Goal: Task Accomplishment & Management: Manage account settings

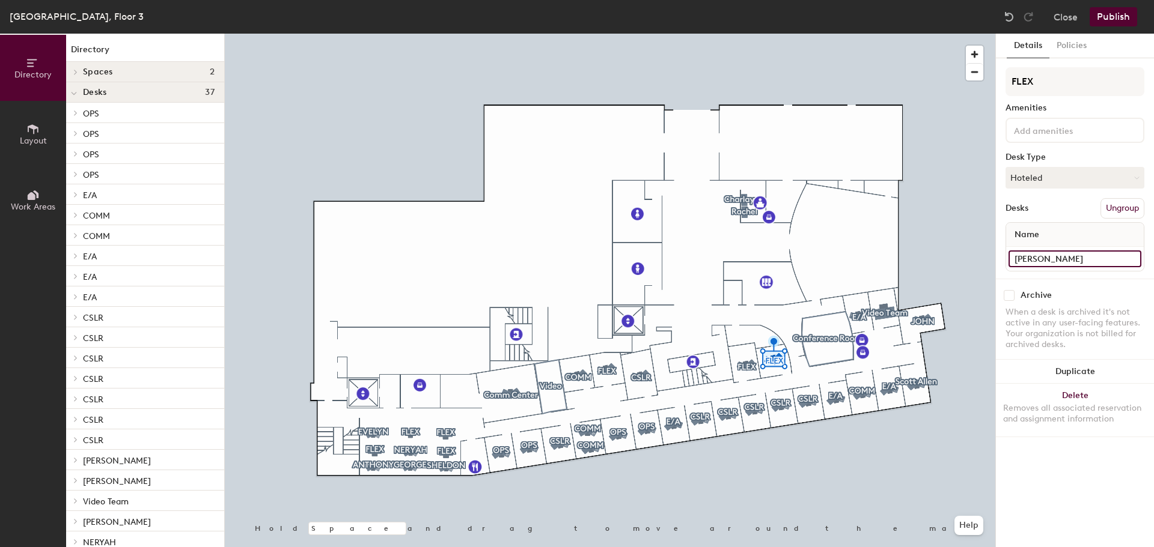
click at [1130, 261] on input "Farish Jerman" at bounding box center [1074, 259] width 133 height 17
type input "341"
click at [1116, 20] on button "Publish" at bounding box center [1112, 16] width 47 height 19
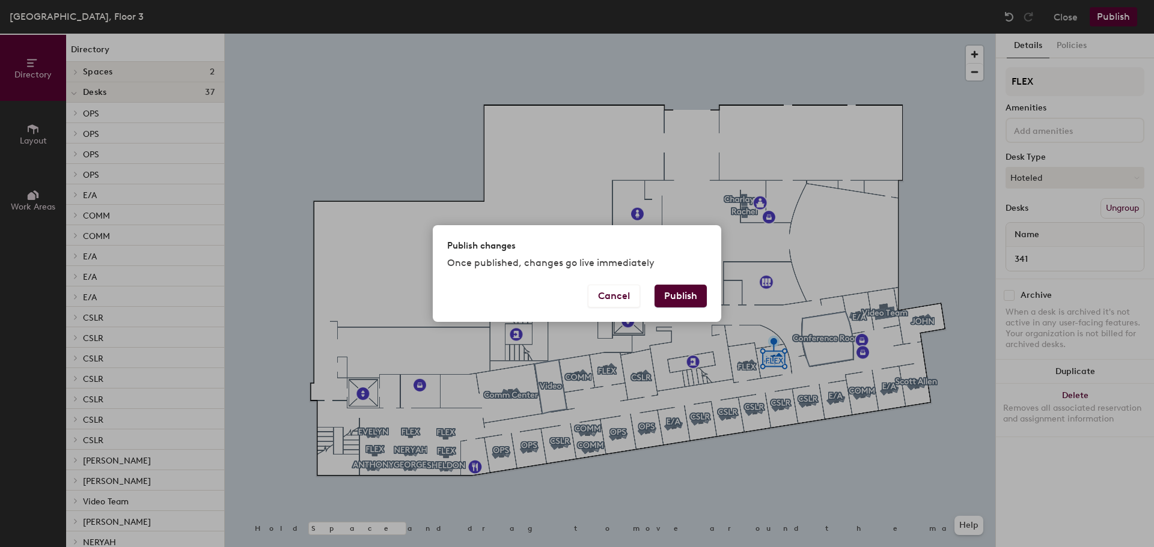
click at [699, 298] on button "Publish" at bounding box center [680, 296] width 52 height 23
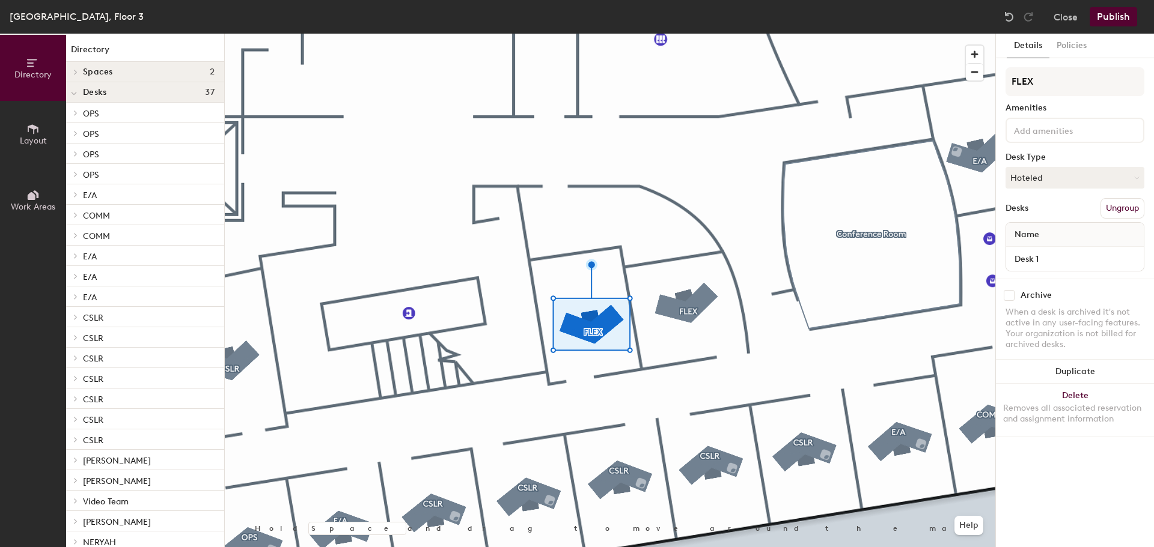
click at [688, 34] on div at bounding box center [610, 34] width 770 height 0
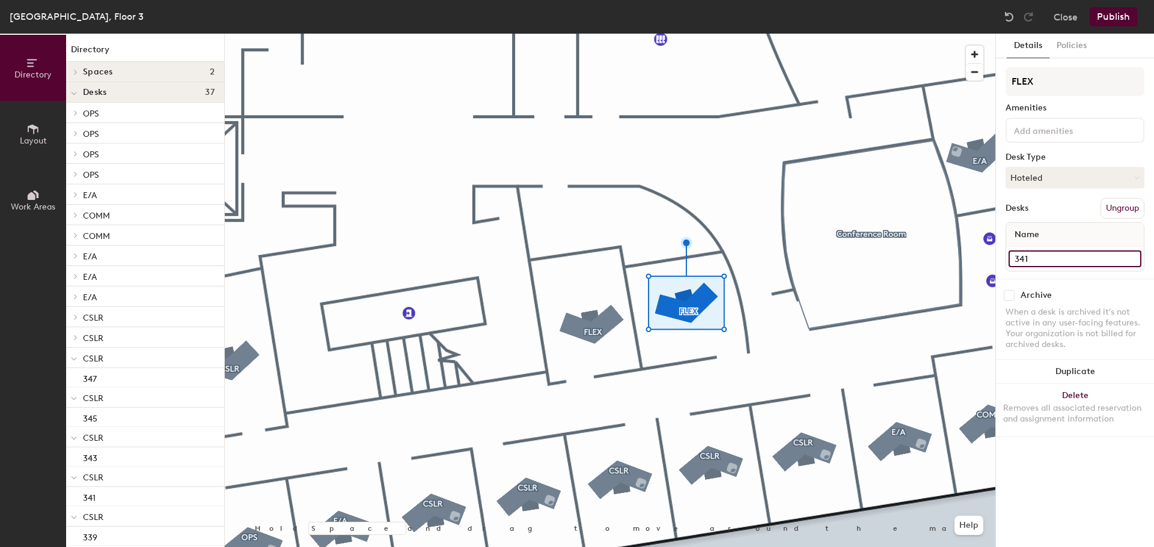
click at [1053, 257] on input "341" at bounding box center [1074, 259] width 133 height 17
type input "342"
click at [1106, 19] on button "Publish" at bounding box center [1112, 16] width 47 height 19
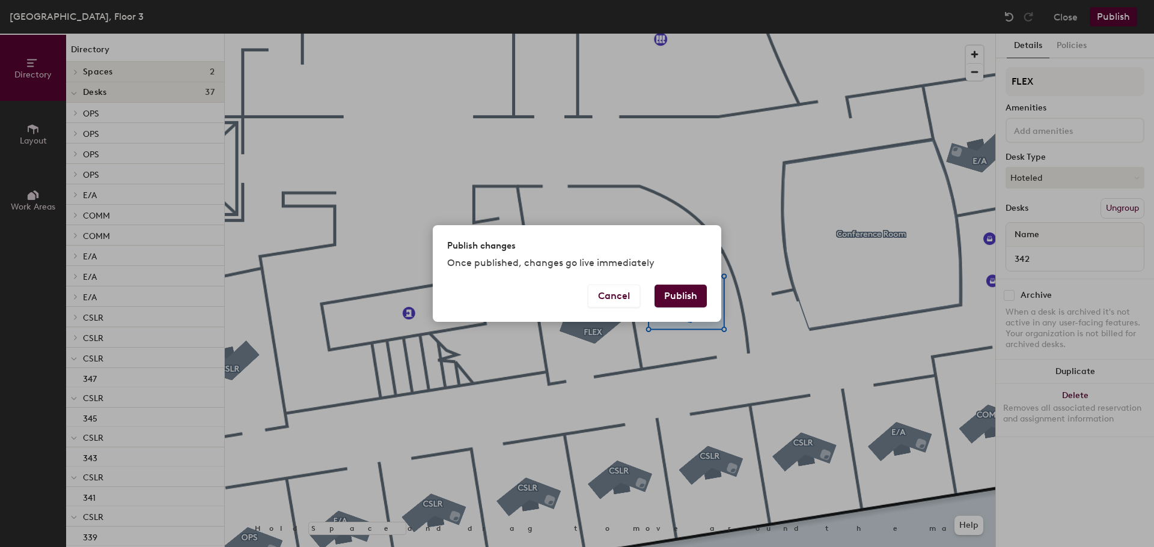
click at [660, 295] on button "Publish" at bounding box center [680, 296] width 52 height 23
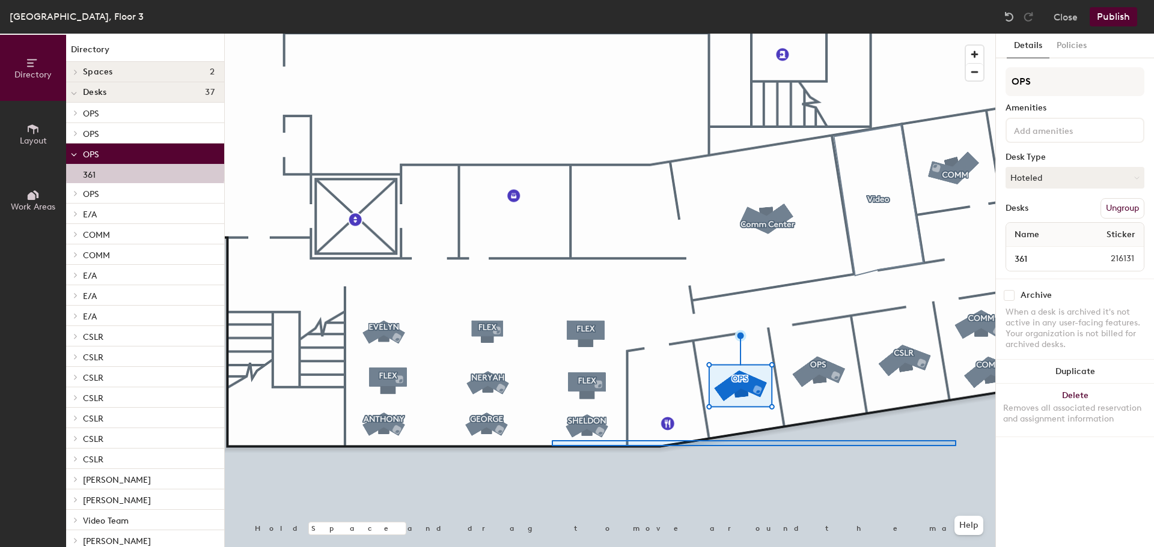
click at [551, 34] on div at bounding box center [610, 34] width 770 height 0
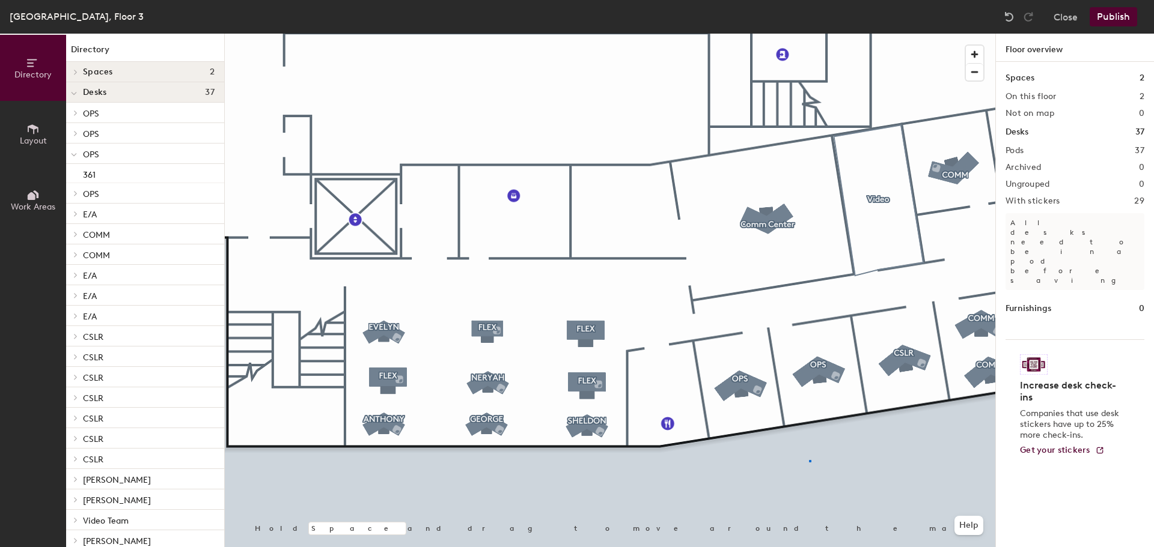
click at [810, 34] on div at bounding box center [610, 34] width 770 height 0
click at [782, 34] on div at bounding box center [610, 34] width 770 height 0
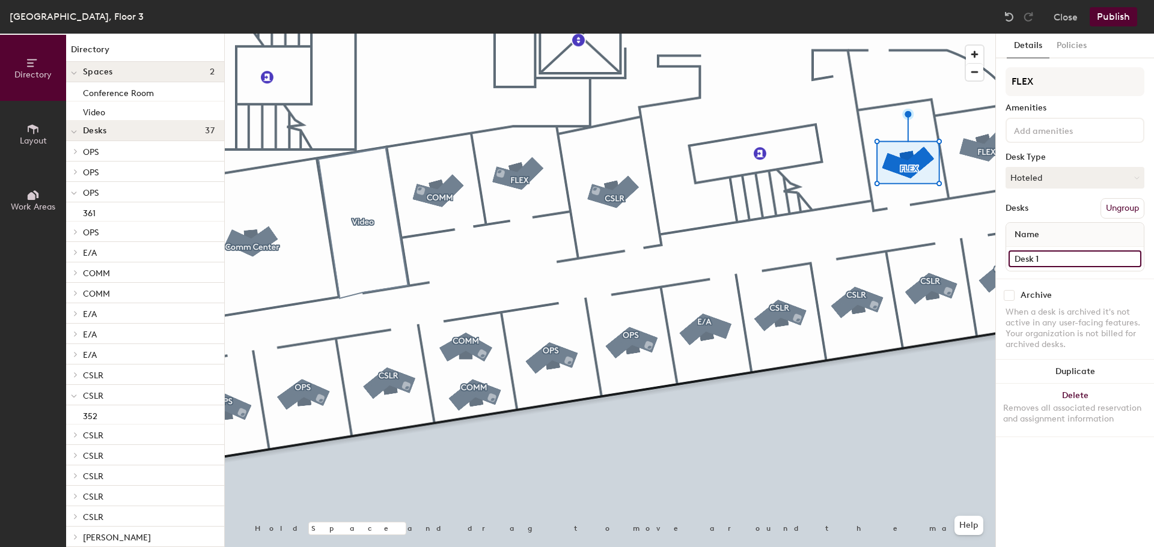
click at [1050, 255] on input "Desk 1" at bounding box center [1074, 259] width 133 height 17
type input "344"
click at [1098, 16] on button "Publish" at bounding box center [1112, 16] width 47 height 19
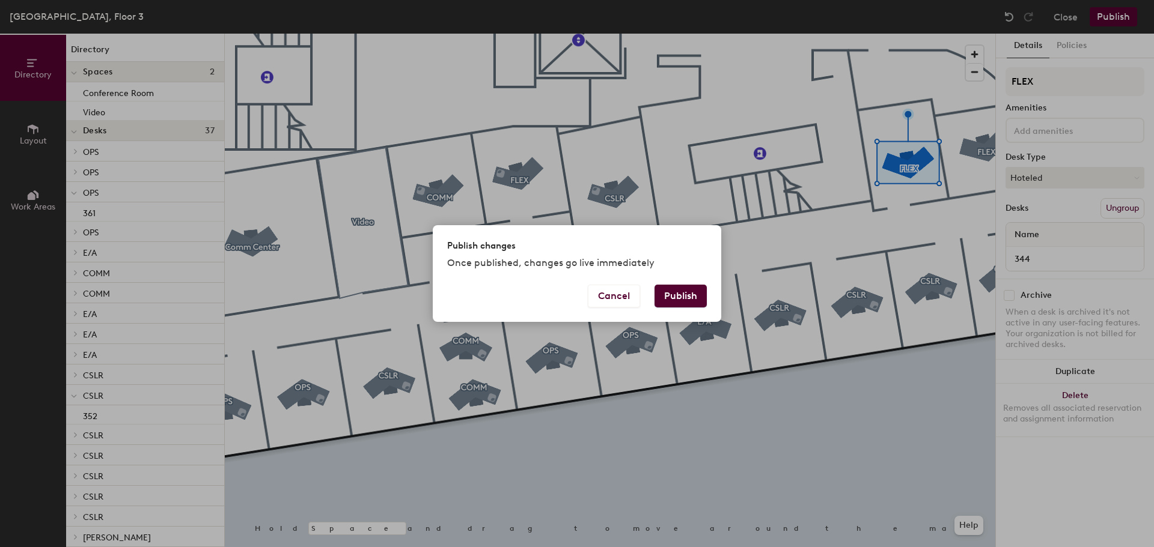
click at [678, 294] on button "Publish" at bounding box center [680, 296] width 52 height 23
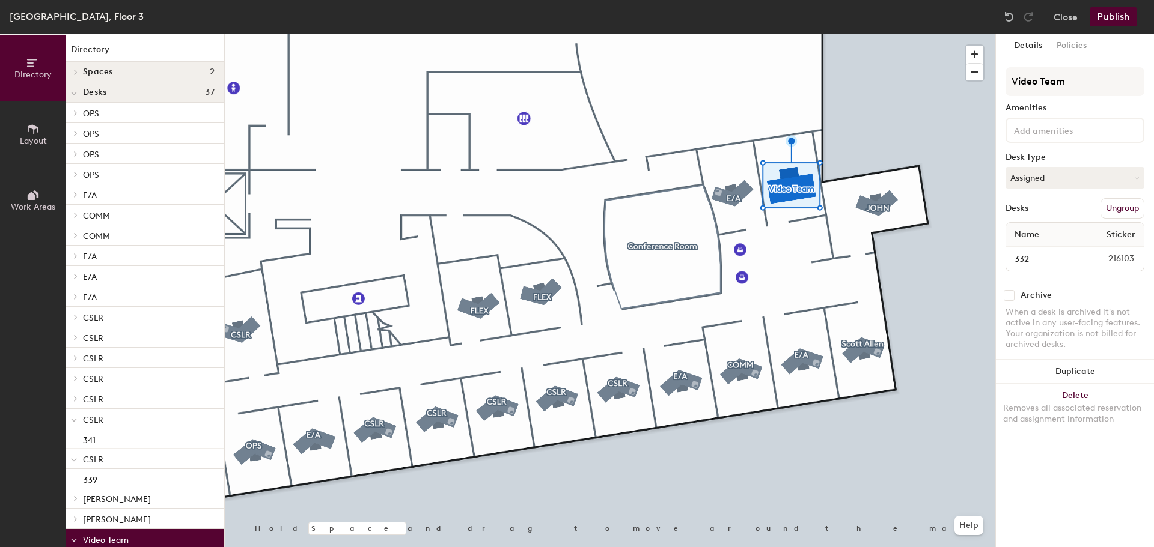
click at [633, 34] on div at bounding box center [610, 34] width 770 height 0
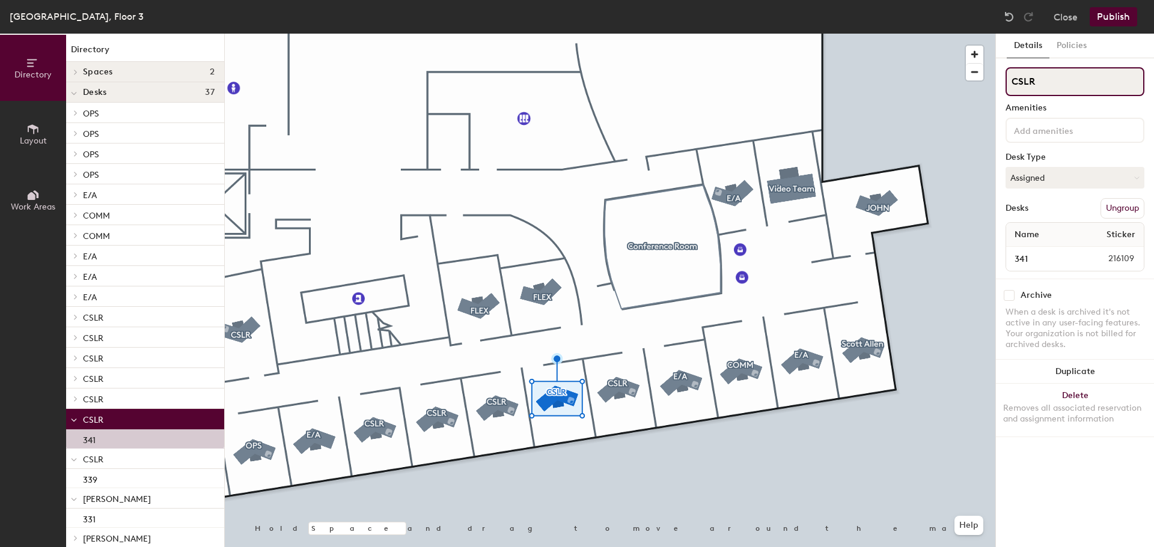
click at [992, 76] on div "Directory Layout Work Areas Directory Spaces 2 Conference Room Video Desks 37 O…" at bounding box center [577, 291] width 1154 height 514
type input "[PERSON_NAME]"
click at [1072, 174] on button "Assigned" at bounding box center [1074, 178] width 139 height 22
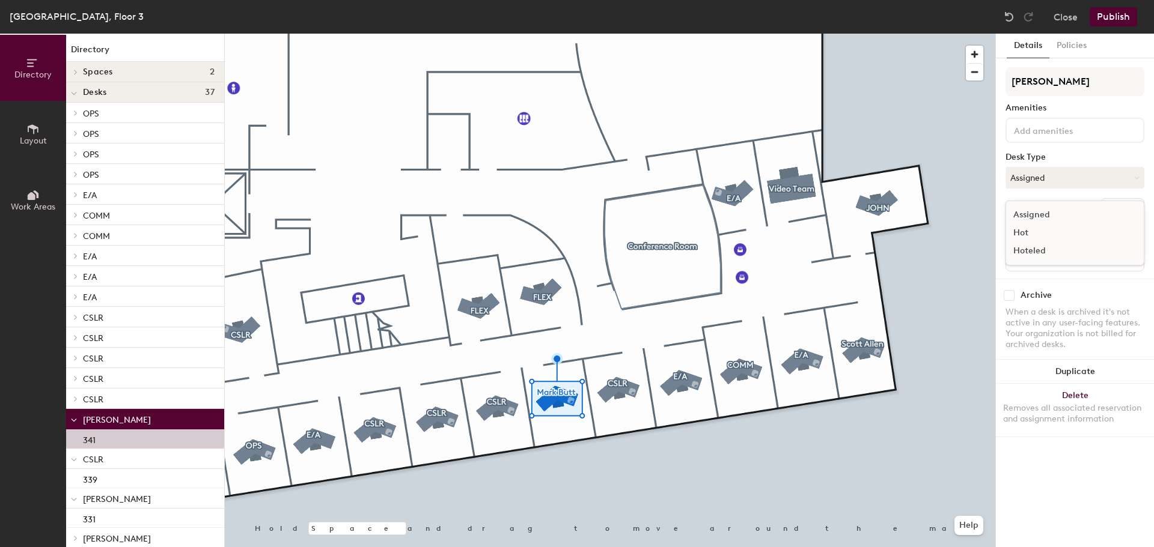
click at [1047, 216] on div "Assigned" at bounding box center [1066, 215] width 120 height 18
click at [1122, 208] on button "Ungroup" at bounding box center [1122, 208] width 44 height 20
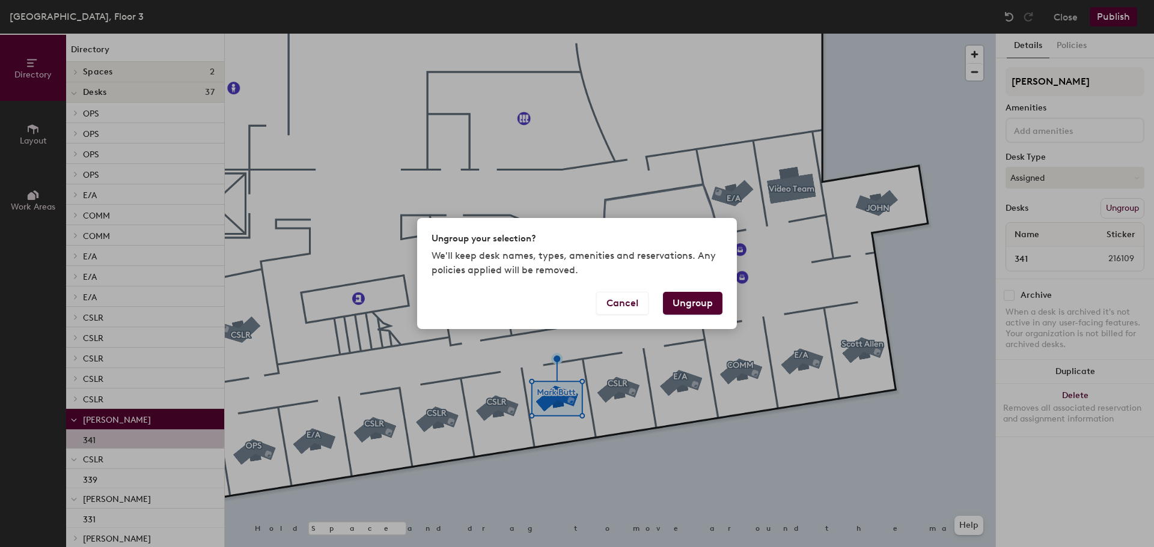
click at [700, 302] on button "Ungroup" at bounding box center [692, 303] width 59 height 23
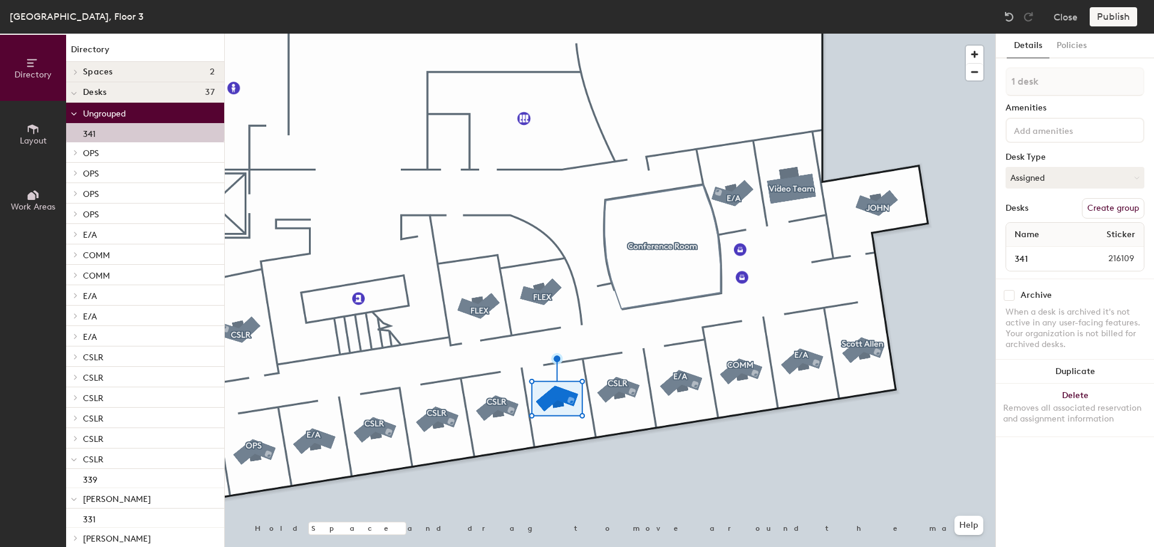
click at [1110, 205] on button "Create group" at bounding box center [1113, 208] width 62 height 20
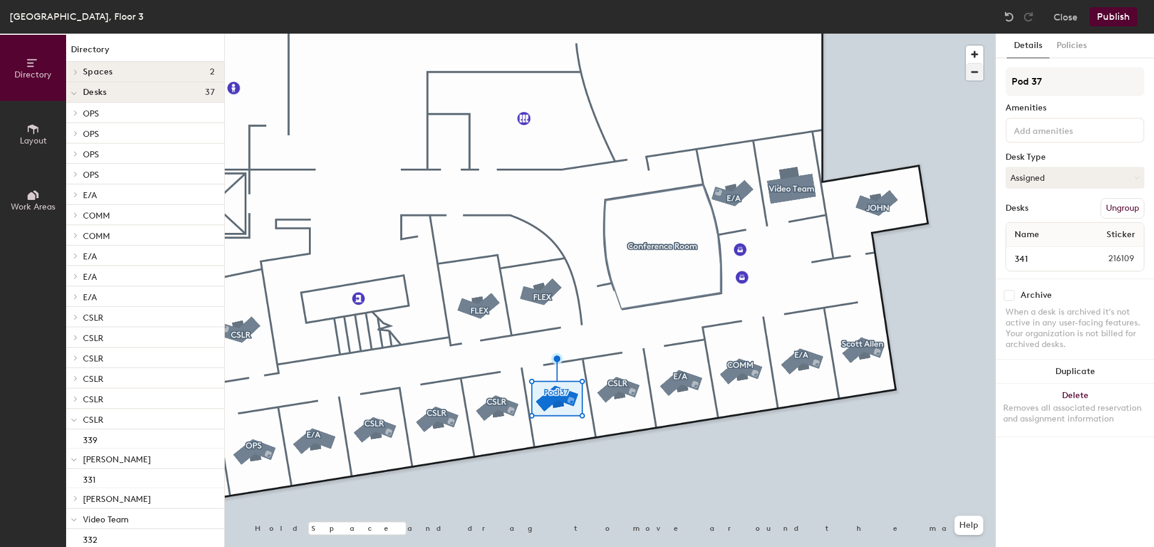
drag, startPoint x: 1064, startPoint y: 77, endPoint x: 971, endPoint y: 74, distance: 93.2
click at [971, 74] on div "Directory Layout Work Areas Directory Spaces 2 Conference Room Video Desks 37 O…" at bounding box center [577, 291] width 1154 height 514
click at [1112, 19] on button "Publish" at bounding box center [1112, 16] width 47 height 19
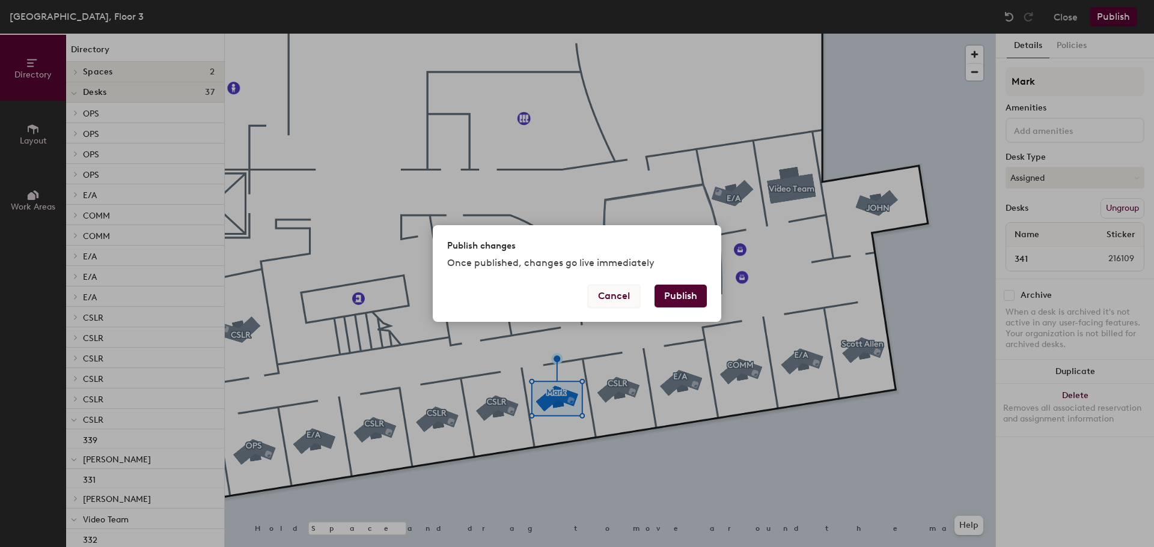
click at [609, 294] on button "Cancel" at bounding box center [614, 296] width 52 height 23
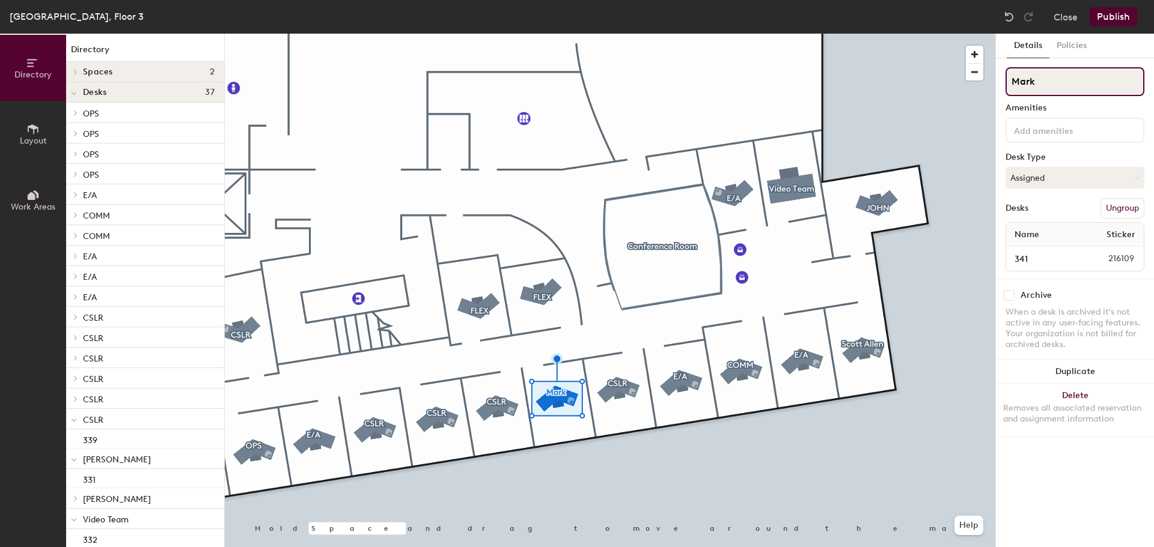
click at [1053, 80] on input "Mark" at bounding box center [1074, 81] width 139 height 29
type input "Mark Butt"
click at [1098, 13] on button "Publish" at bounding box center [1112, 16] width 47 height 19
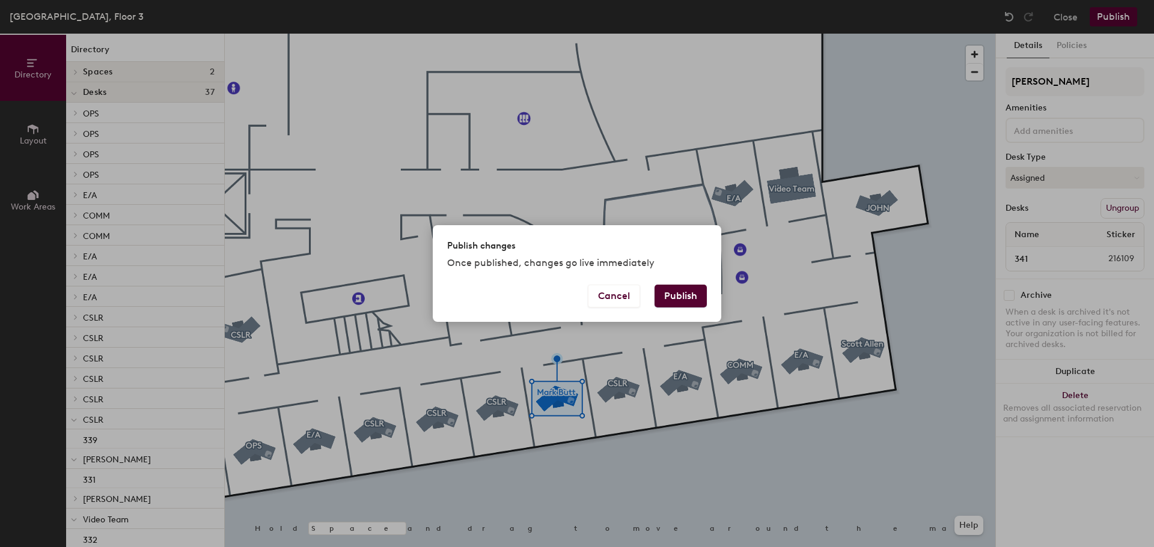
click at [682, 295] on button "Publish" at bounding box center [680, 296] width 52 height 23
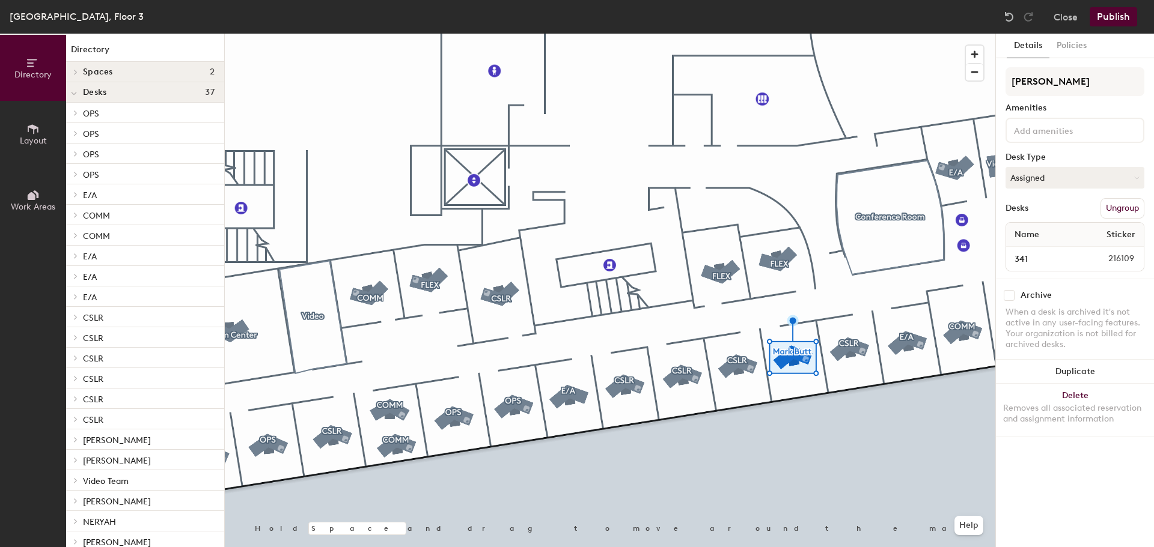
click at [76, 440] on icon at bounding box center [75, 440] width 5 height 6
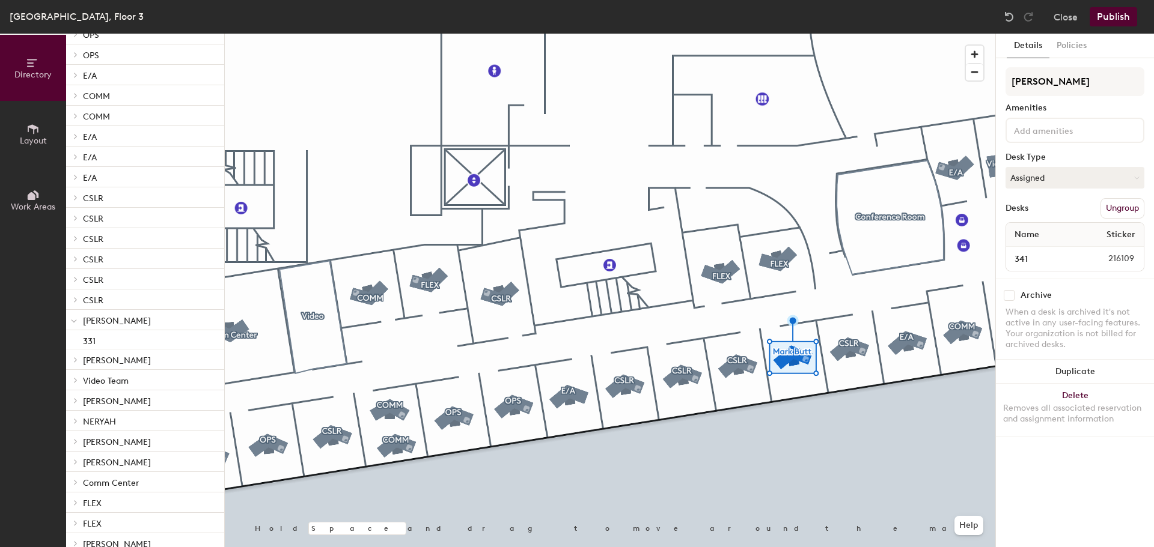
scroll to position [120, 0]
click at [78, 419] on icon at bounding box center [75, 421] width 5 height 6
click at [101, 422] on span "NERYAH" at bounding box center [99, 421] width 33 height 10
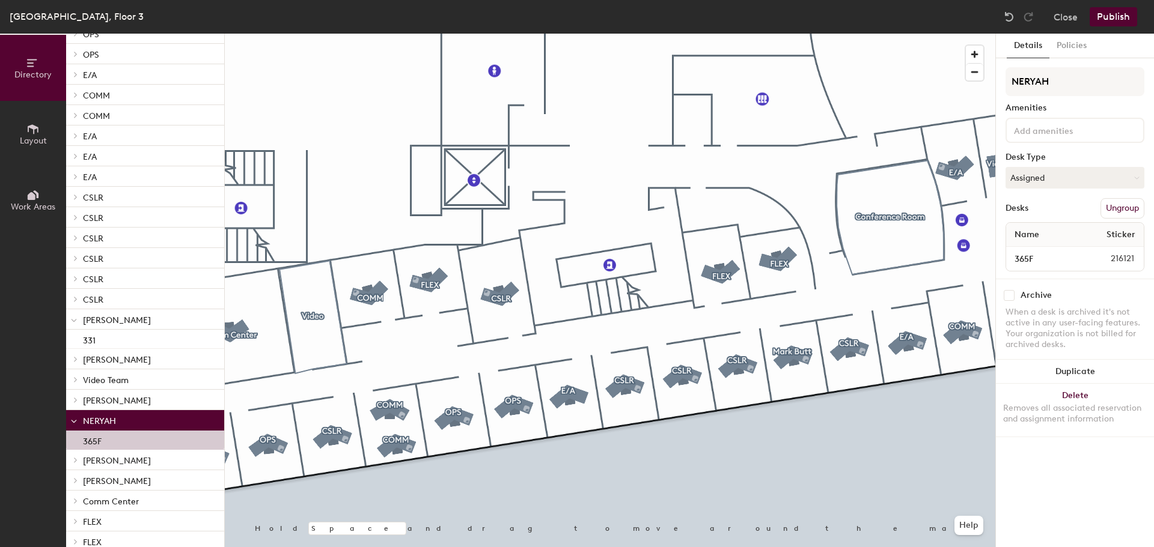
click at [106, 397] on span "[PERSON_NAME]" at bounding box center [117, 401] width 68 height 10
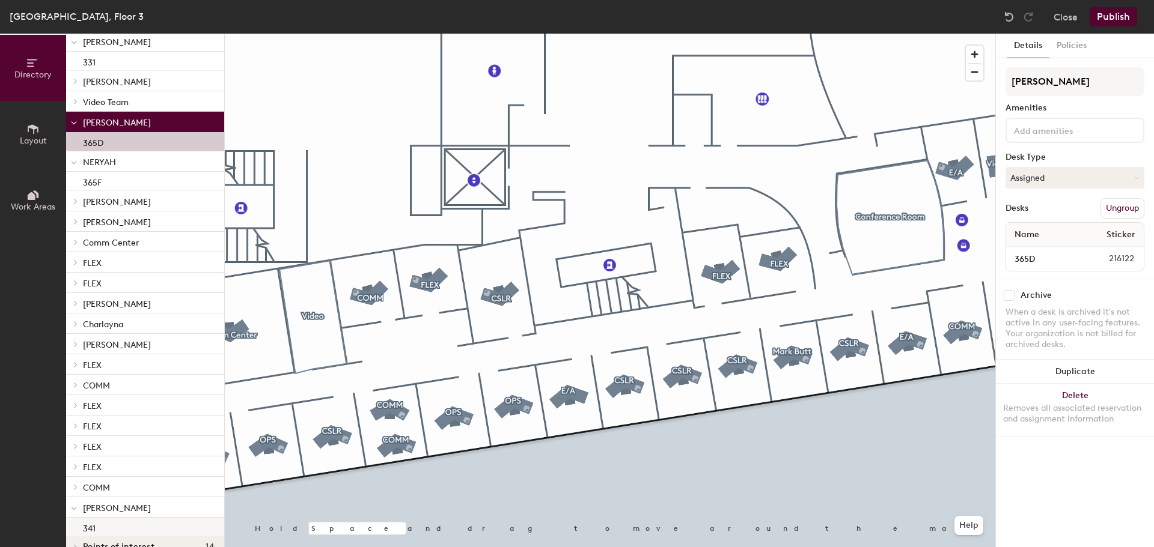
scroll to position [418, 0]
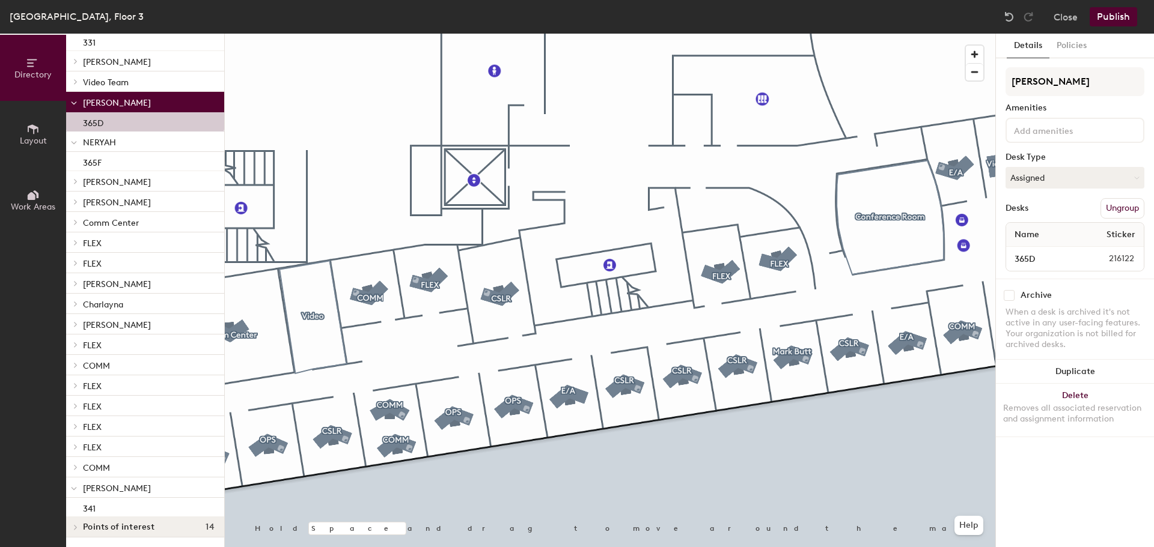
click at [124, 487] on p "Mark Butt" at bounding box center [149, 488] width 132 height 16
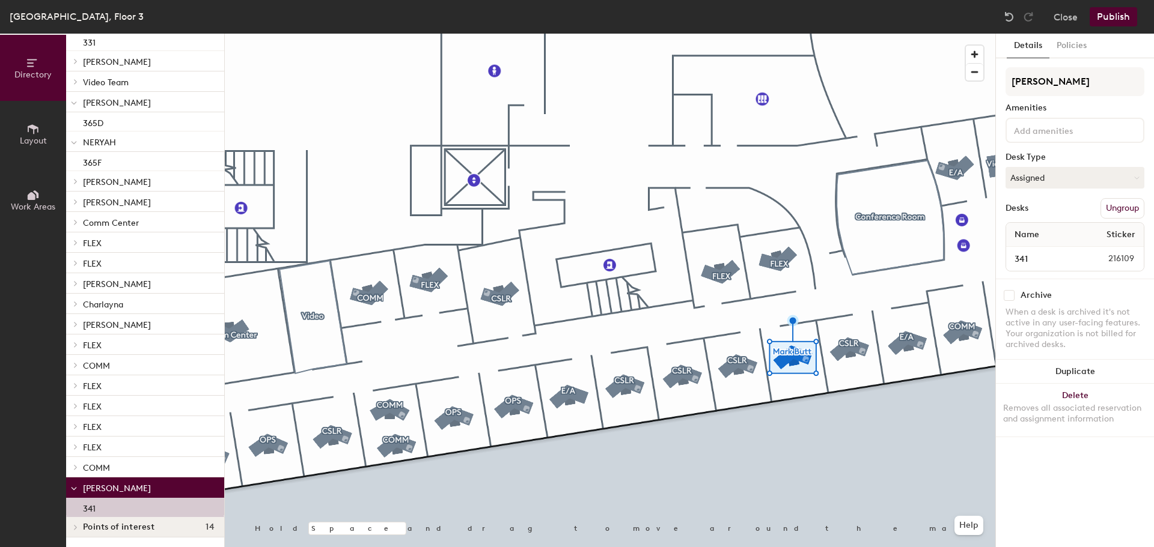
click at [94, 439] on p "FLEX" at bounding box center [149, 447] width 132 height 16
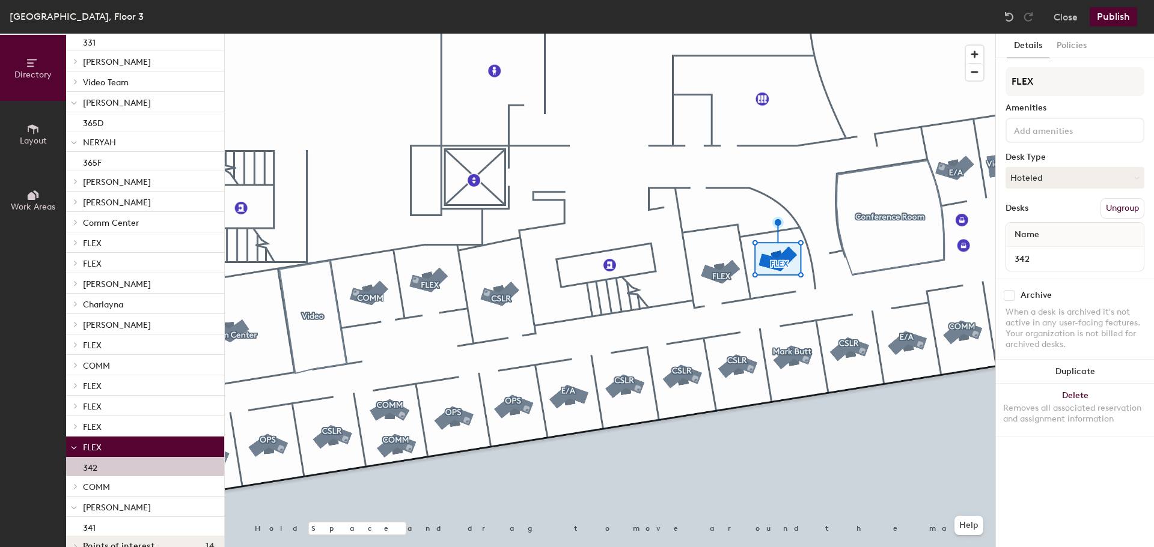
click at [102, 505] on span "Mark Butt" at bounding box center [117, 508] width 68 height 10
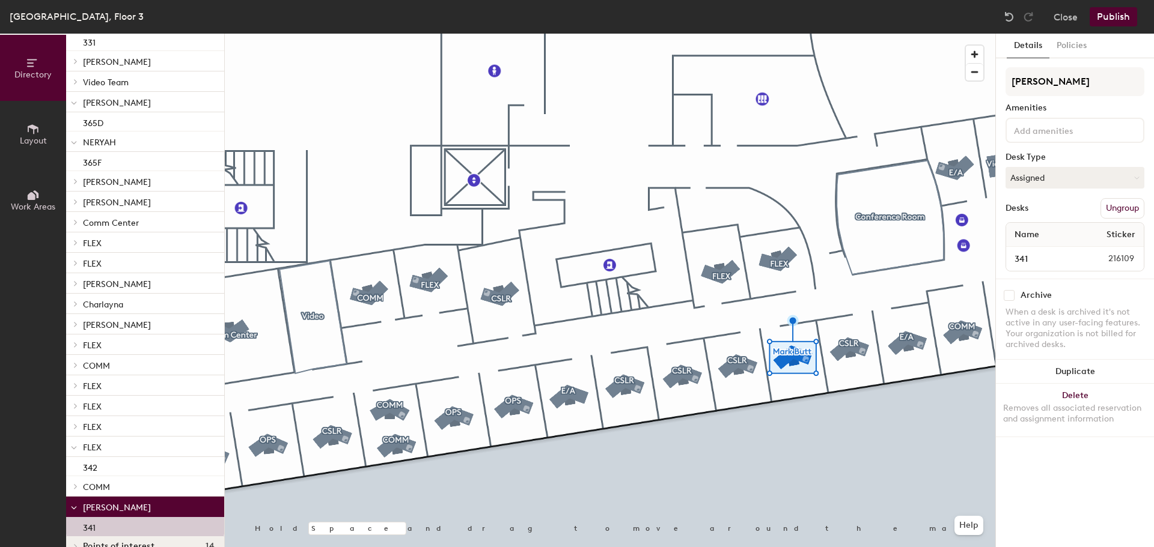
click at [102, 483] on span "COMM" at bounding box center [96, 487] width 27 height 10
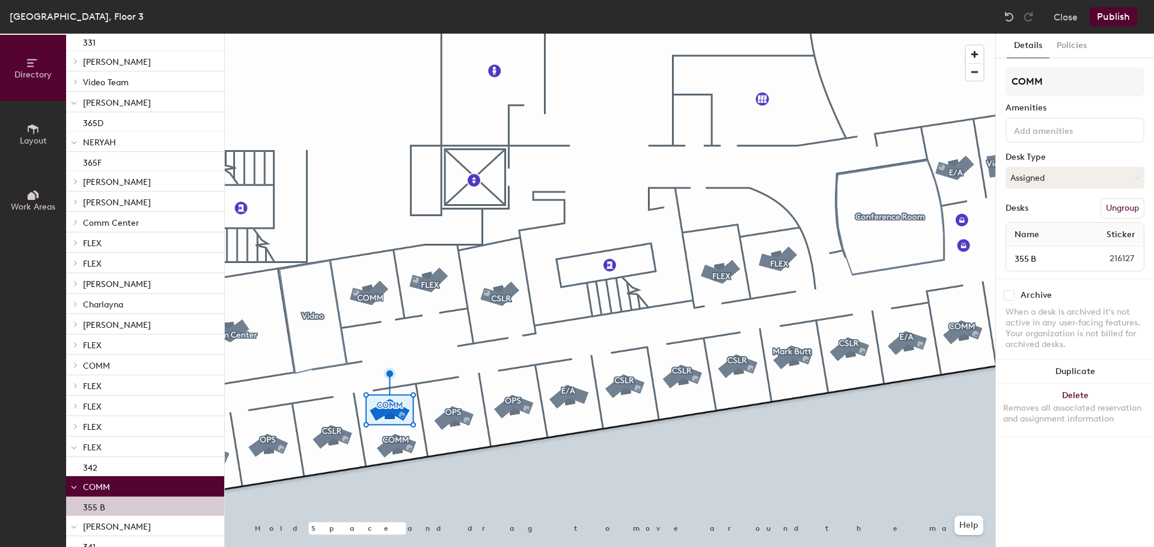
click at [1118, 16] on button "Publish" at bounding box center [1112, 16] width 47 height 19
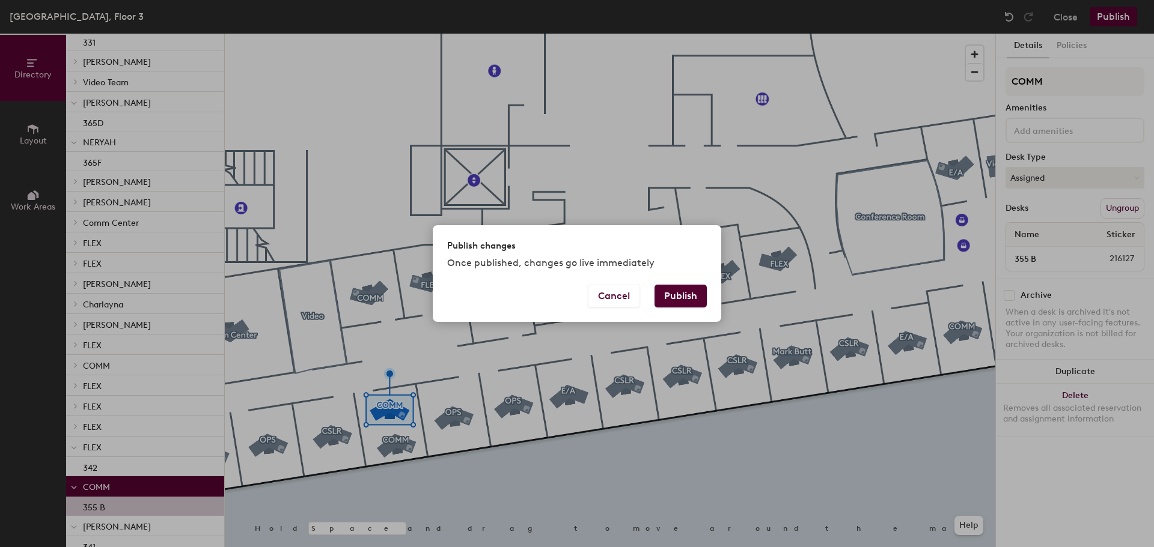
click at [682, 299] on button "Publish" at bounding box center [680, 296] width 52 height 23
